Goal: Task Accomplishment & Management: Complete application form

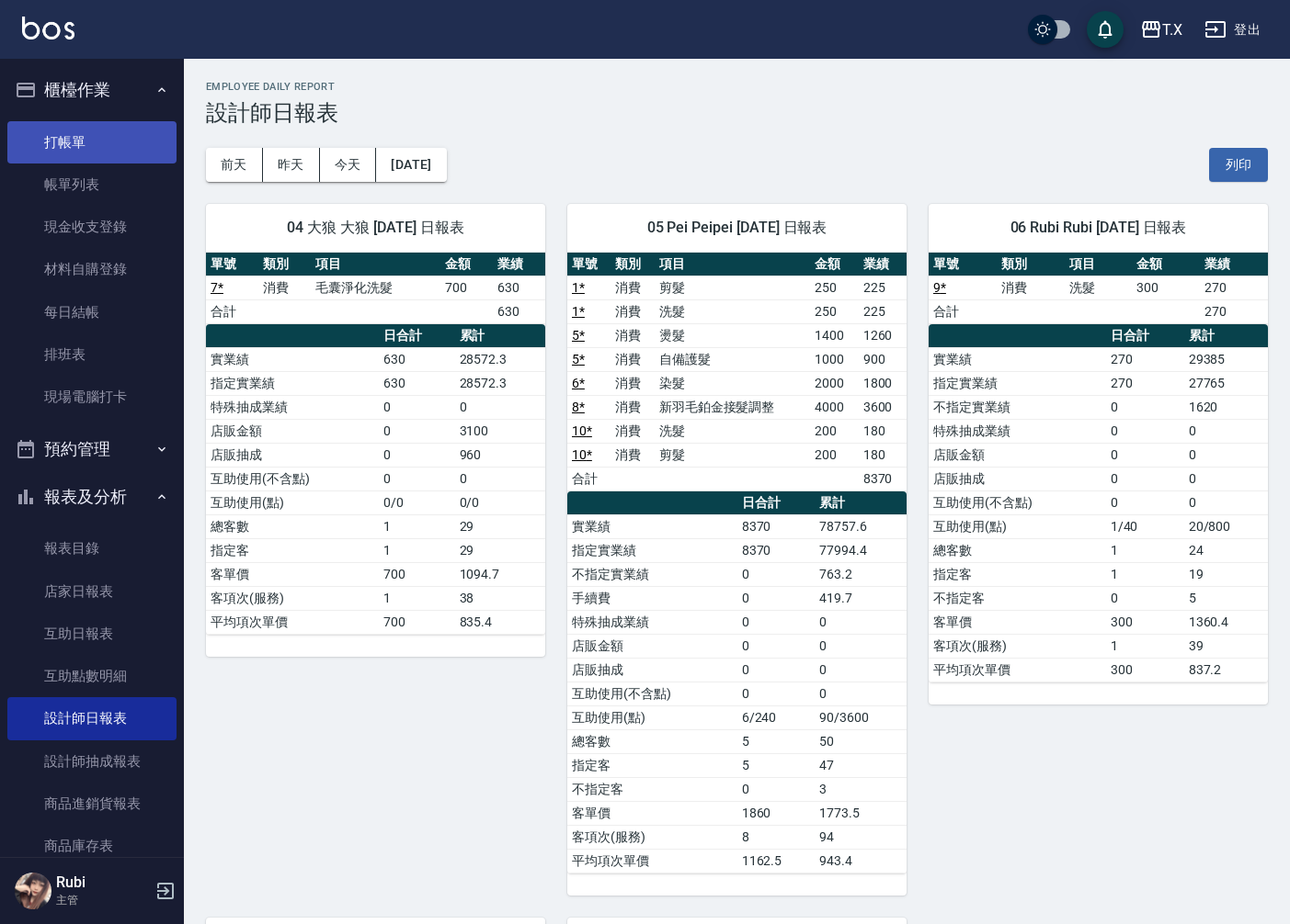
scroll to position [102, 0]
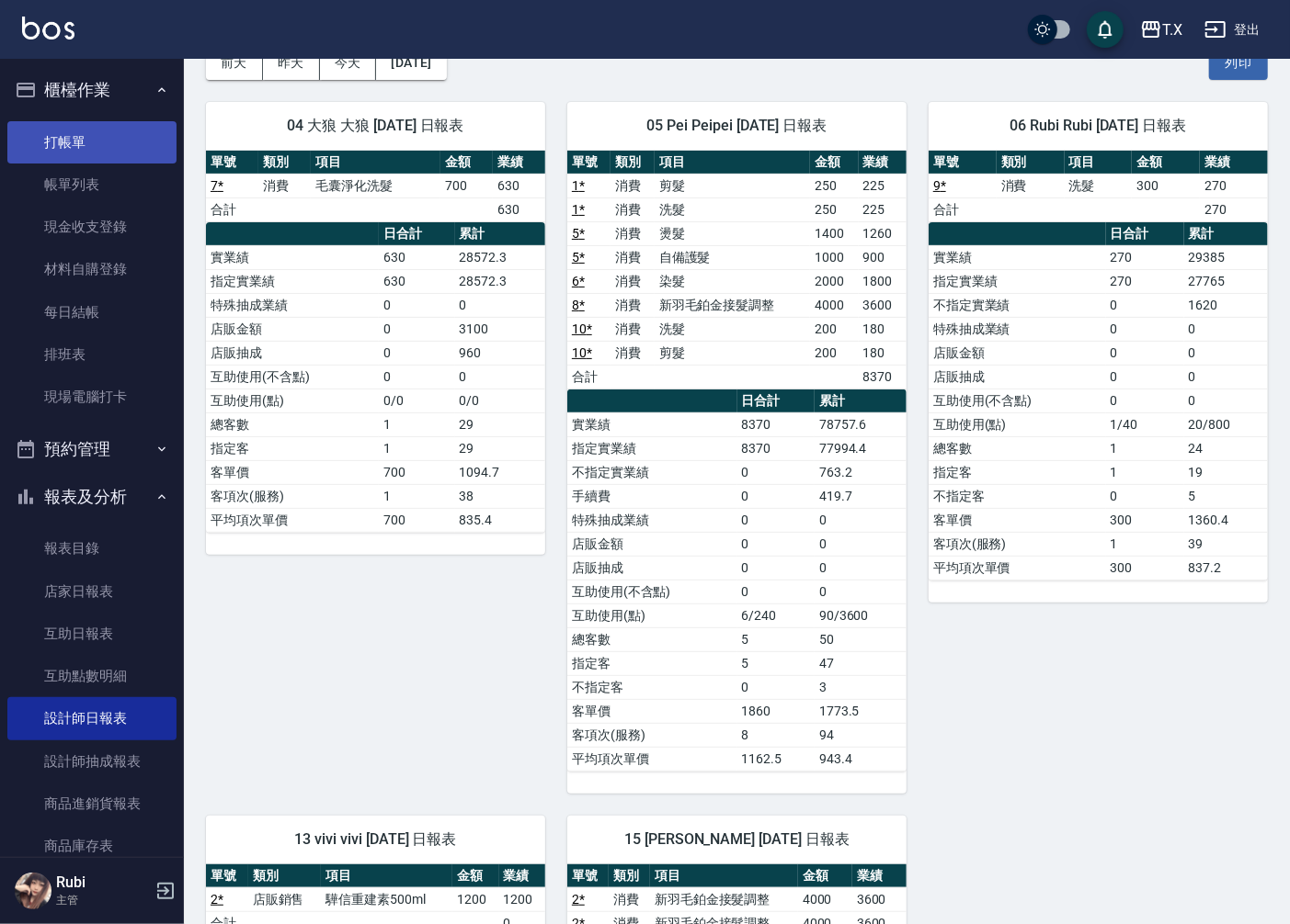
drag, startPoint x: 0, startPoint y: 0, endPoint x: 135, endPoint y: 149, distance: 201.1
click at [135, 149] on link "打帳單" at bounding box center [92, 141] width 169 height 42
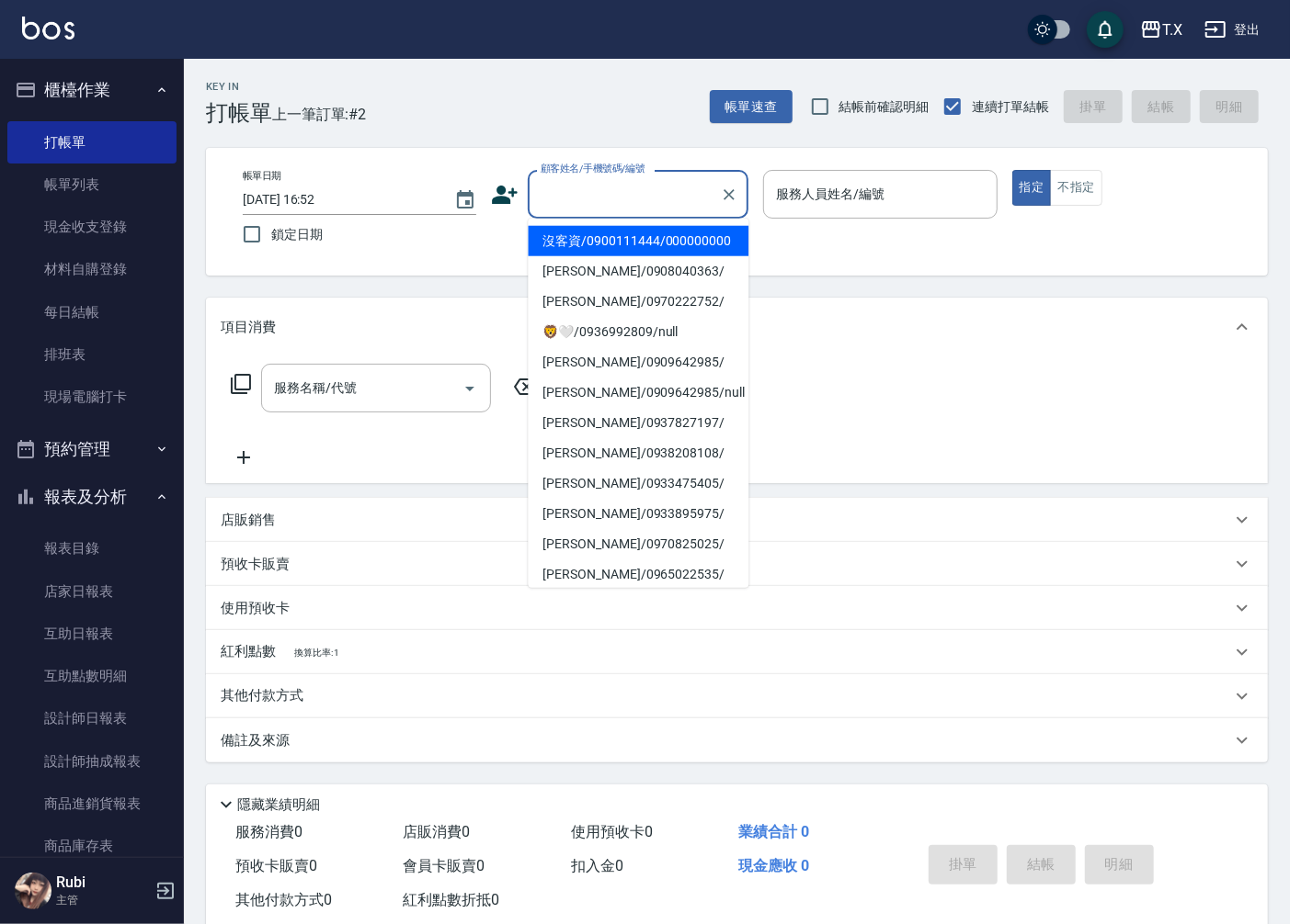
click at [599, 208] on input "顧客姓名/手機號碼/編號" at bounding box center [624, 194] width 177 height 33
click at [599, 243] on li "沒客資/0900111444/000000000" at bounding box center [637, 241] width 220 height 31
type input "沒客資/0900111444/000000000"
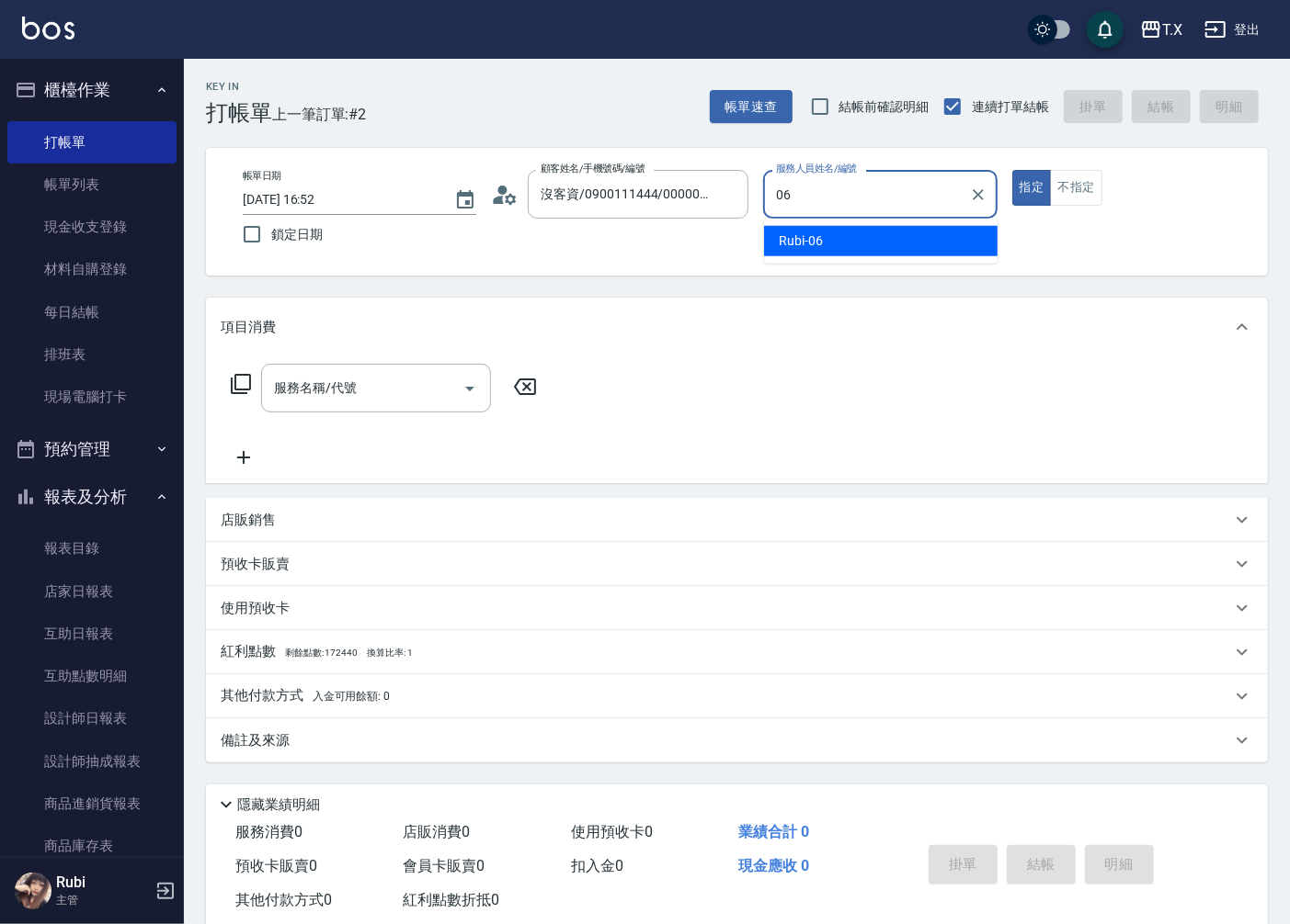
type input "Rubi-06"
type button "true"
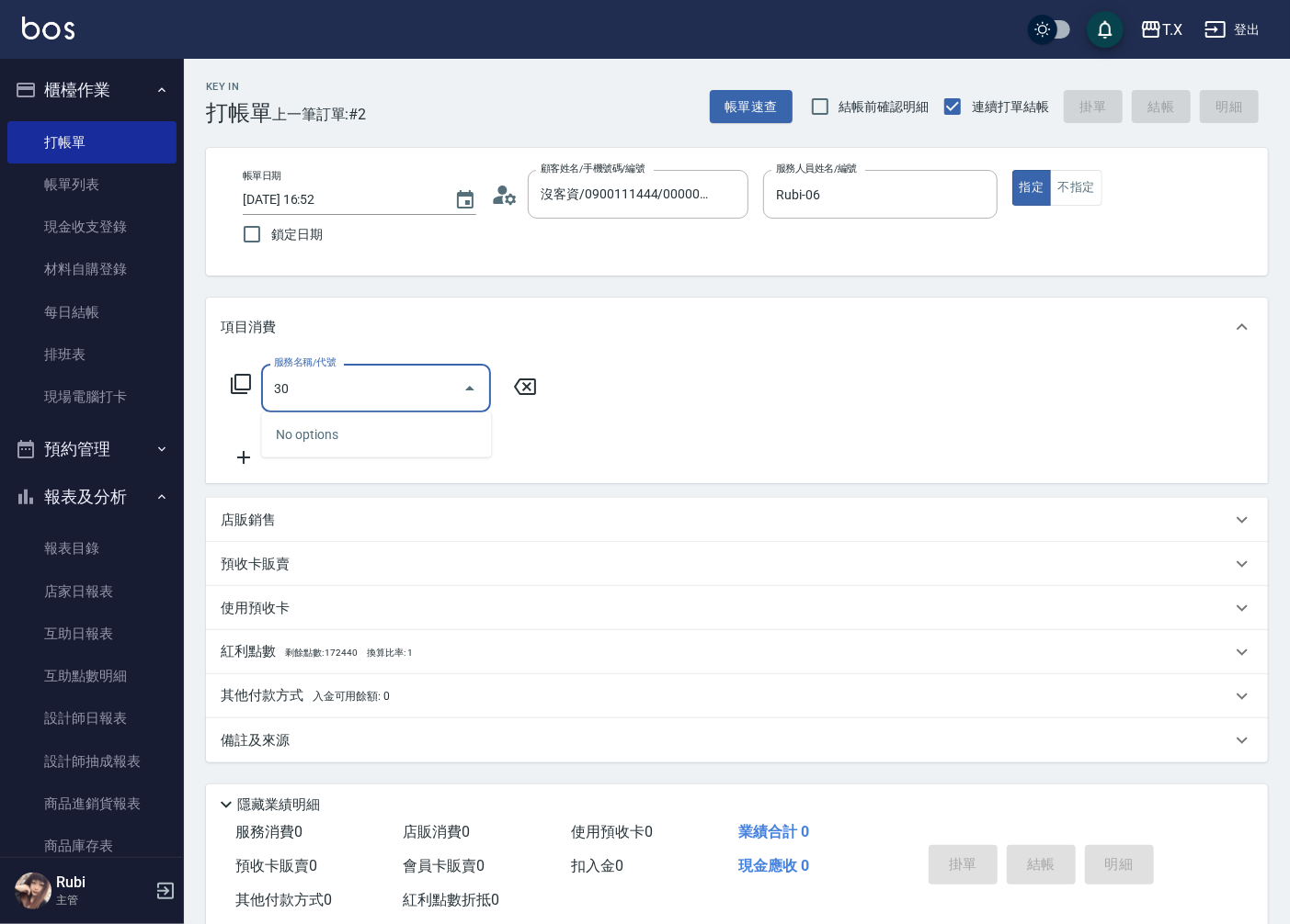
type input "301"
type input "150"
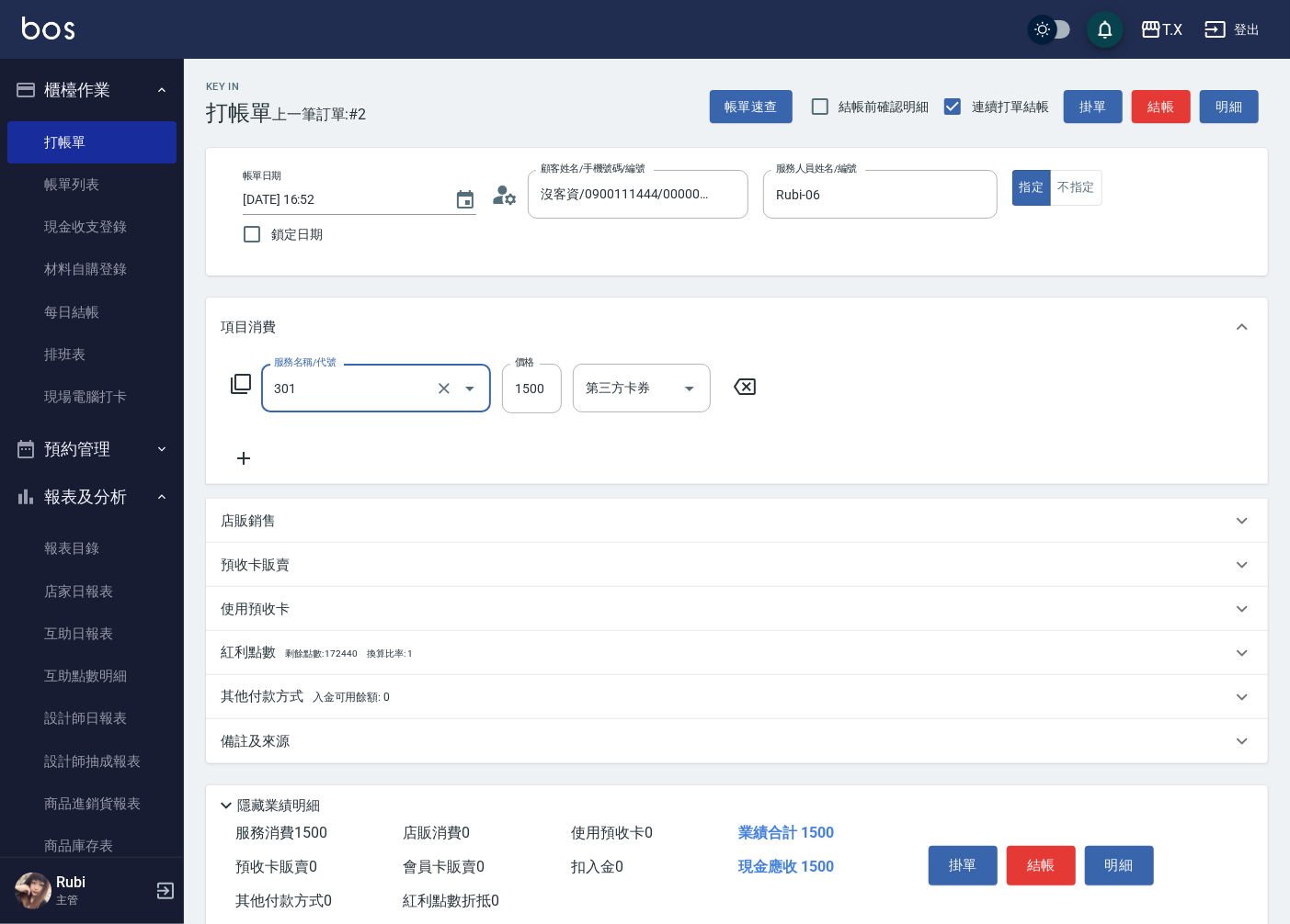
type input "燙髮(301)"
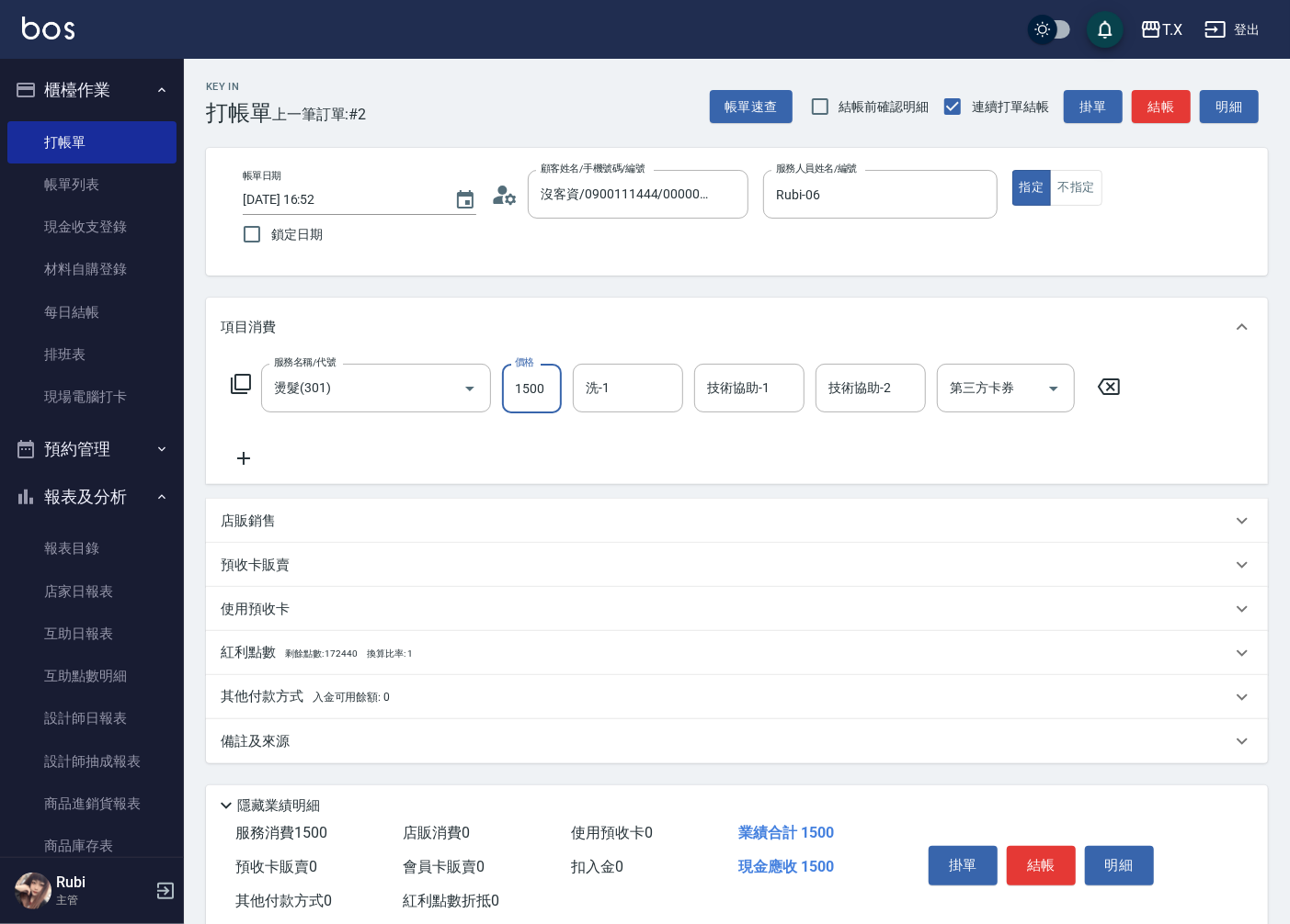
type input "0"
type input "14"
type input "10"
type input "140"
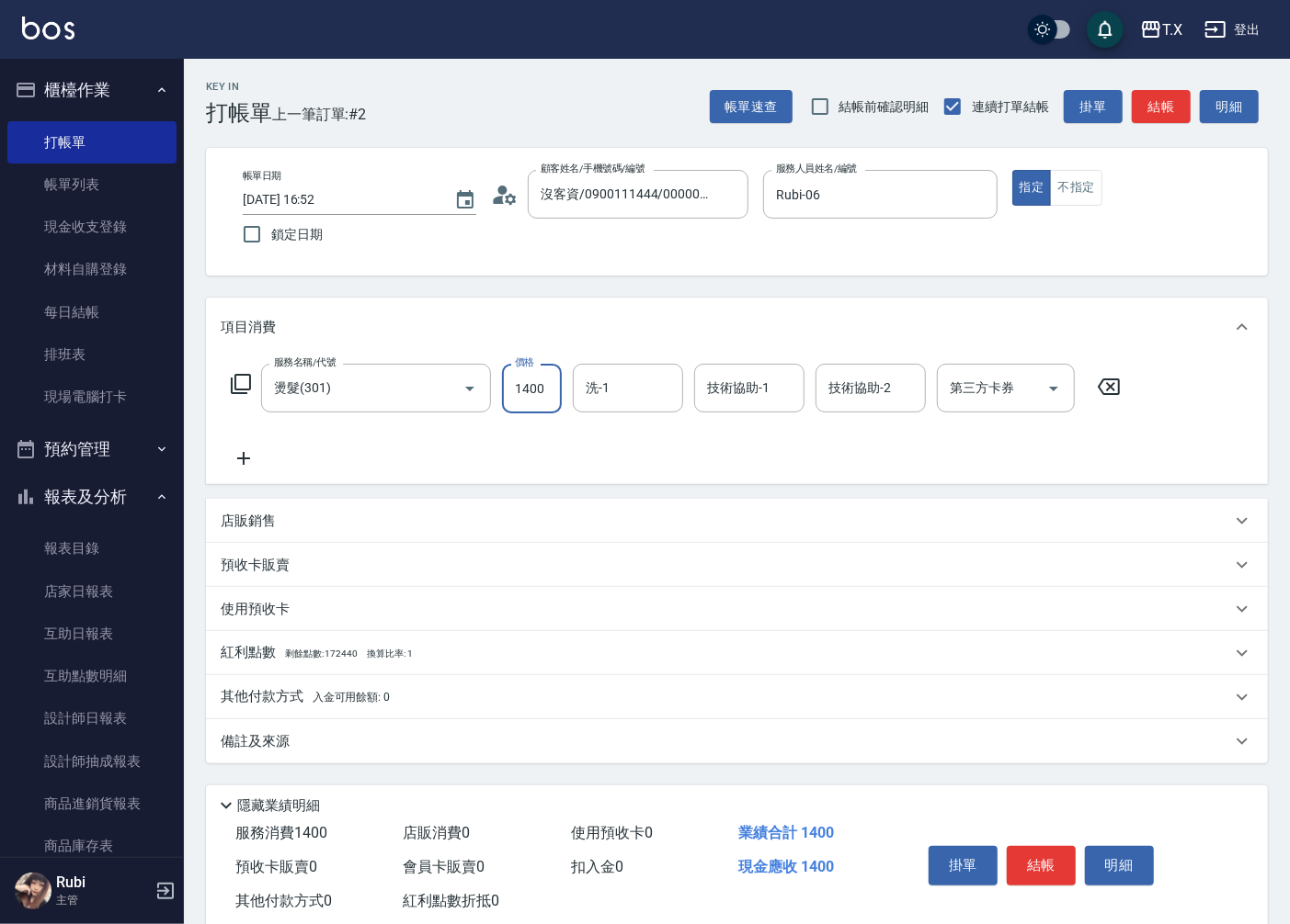
type input "1400"
type input "鯨魚-12"
click at [1173, 105] on button "結帳" at bounding box center [1161, 107] width 59 height 34
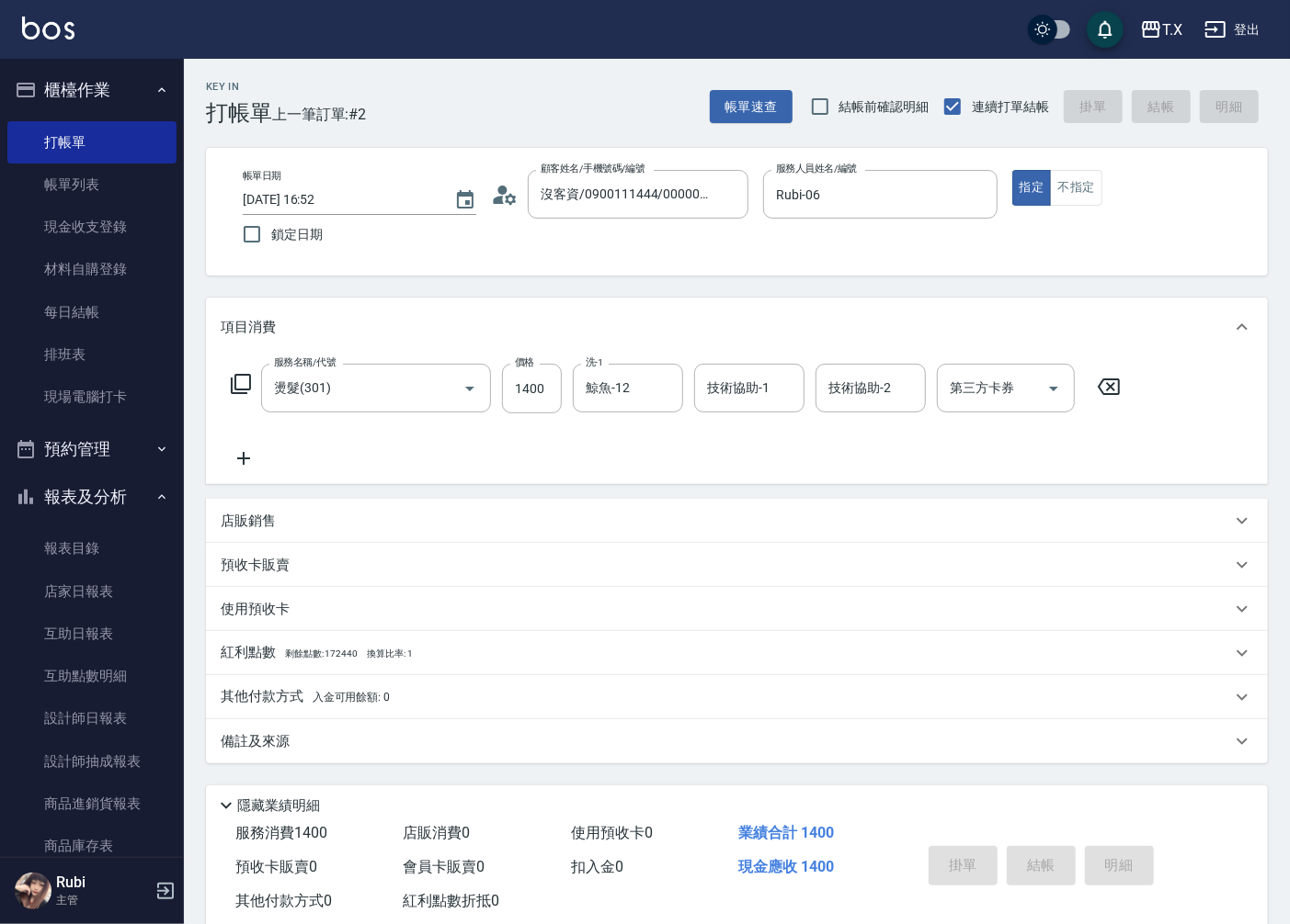
type input "0"
